Goal: Task Accomplishment & Management: Manage account settings

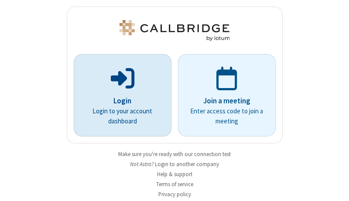
click at [119, 101] on p "Login" at bounding box center [122, 100] width 73 height 11
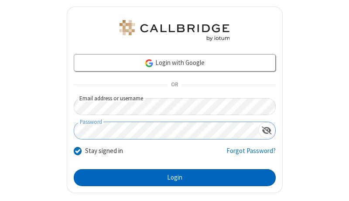
click at [171, 177] on button "Login" at bounding box center [175, 177] width 202 height 17
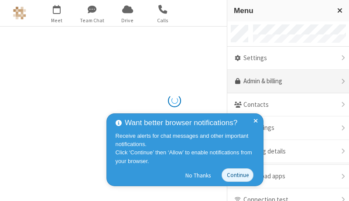
click at [285, 82] on link "Admin & billing" at bounding box center [288, 82] width 122 height 24
